Goal: Task Accomplishment & Management: Manage account settings

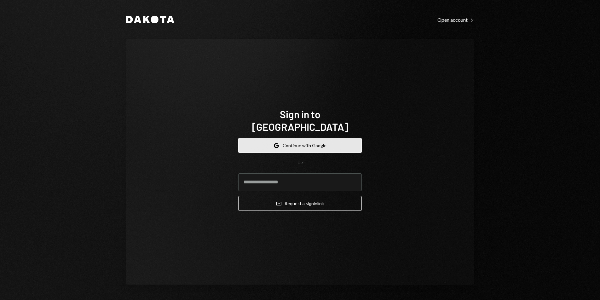
click at [294, 138] on button "Google Continue with Google" at bounding box center [299, 145] width 123 height 15
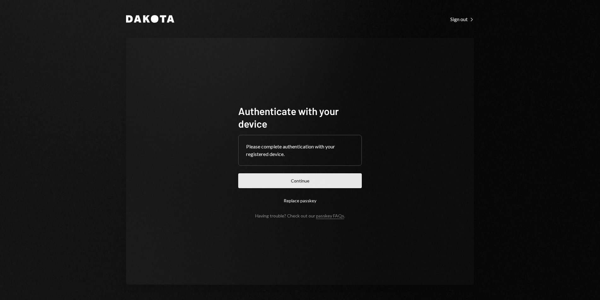
click at [330, 176] on button "Continue" at bounding box center [299, 180] width 123 height 15
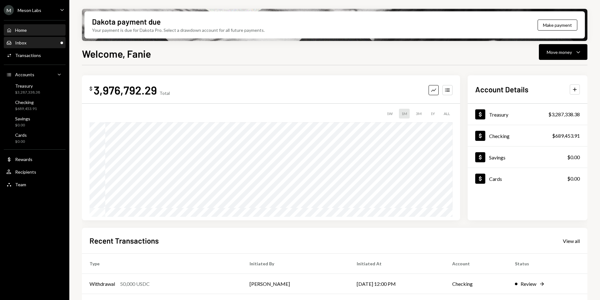
click at [47, 42] on div "Inbox Inbox" at bounding box center [34, 43] width 57 height 6
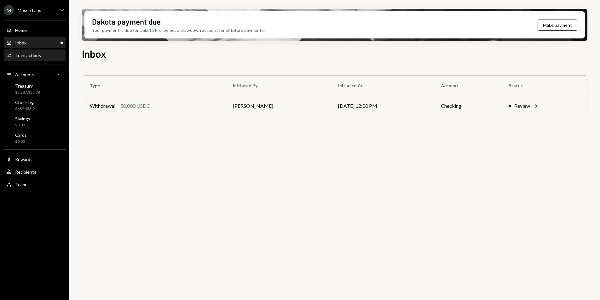
click at [34, 60] on div "Activities Transactions" at bounding box center [34, 55] width 57 height 11
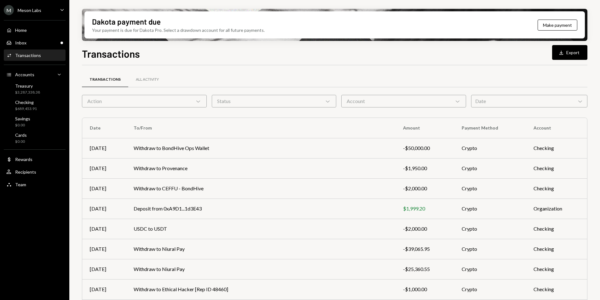
click at [41, 13] on div "M Meson Labs Caret Down" at bounding box center [34, 10] width 69 height 10
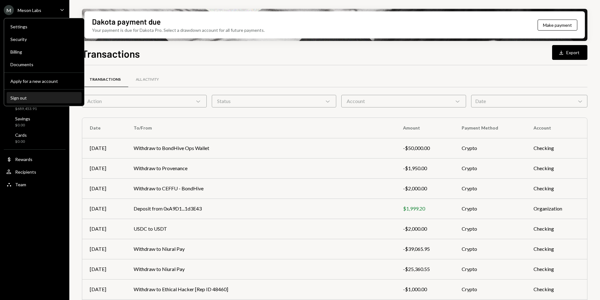
click at [30, 99] on div "Sign out" at bounding box center [43, 97] width 67 height 5
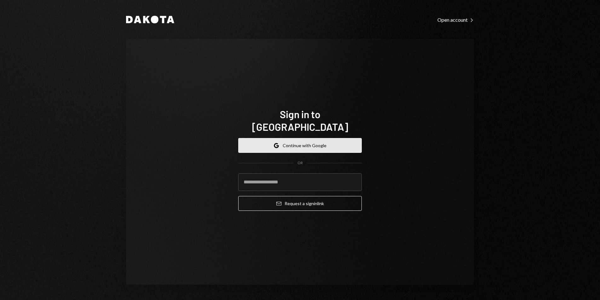
click at [274, 138] on button "Google Continue with Google" at bounding box center [299, 145] width 123 height 15
